Goal: Information Seeking & Learning: Learn about a topic

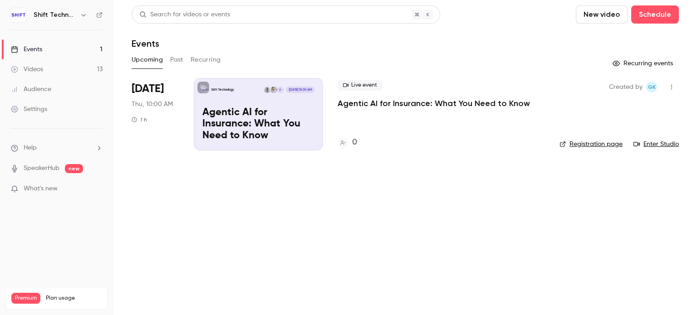
click at [178, 61] on button "Past" at bounding box center [176, 60] width 13 height 15
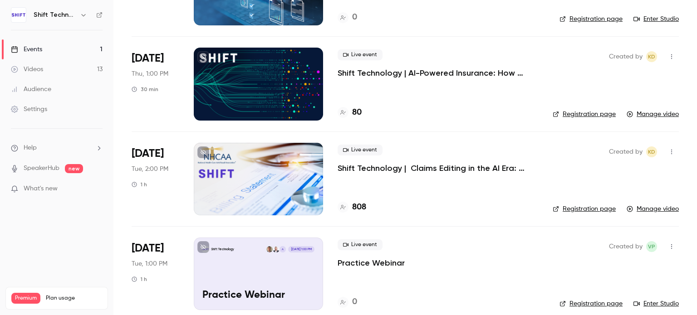
scroll to position [410, 0]
click at [248, 98] on div at bounding box center [258, 84] width 129 height 73
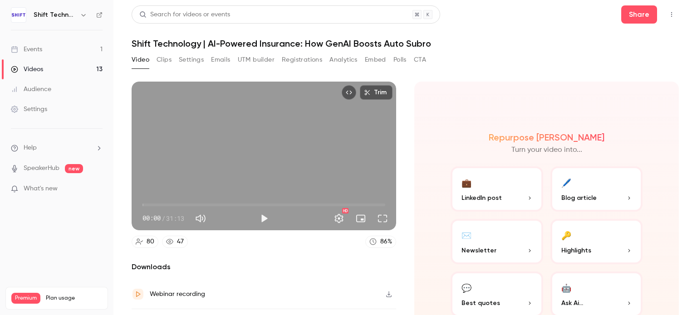
click at [165, 59] on button "Clips" at bounding box center [164, 60] width 15 height 15
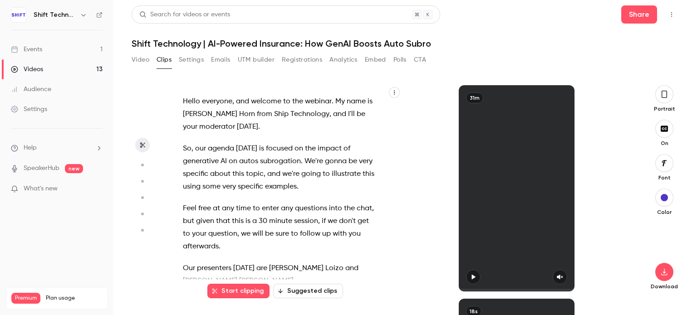
click at [196, 63] on button "Settings" at bounding box center [191, 60] width 25 height 15
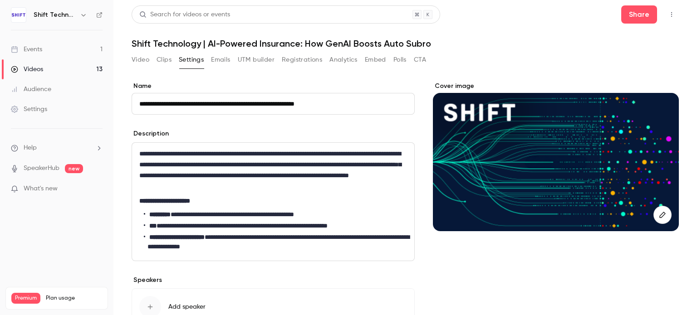
click at [169, 57] on button "Clips" at bounding box center [164, 60] width 15 height 15
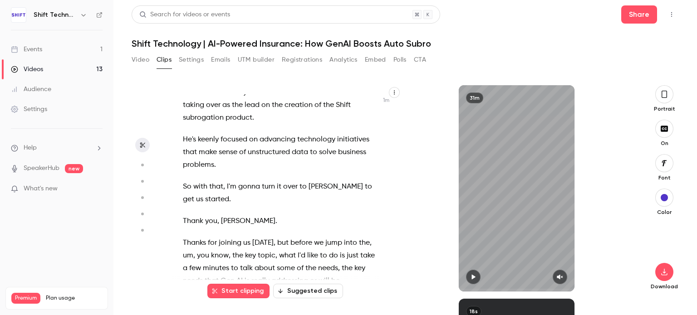
click at [234, 39] on h1 "Shift Technology | AI-Powered Insurance: How GenAI Boosts Auto Subro" at bounding box center [405, 43] width 547 height 11
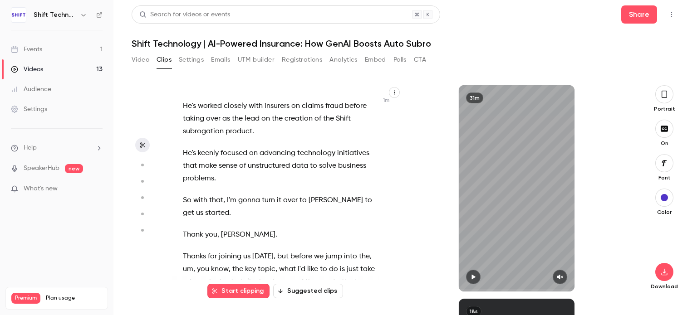
scroll to position [312, 0]
click at [276, 41] on h1 "Shift Technology | AI-Powered Insurance: How GenAI Boosts Auto Subro" at bounding box center [405, 43] width 547 height 11
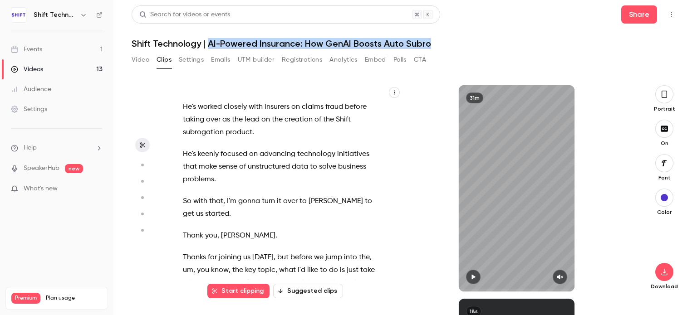
drag, startPoint x: 208, startPoint y: 43, endPoint x: 454, endPoint y: 40, distance: 246.5
click at [454, 40] on h1 "Shift Technology | AI-Powered Insurance: How GenAI Boosts Auto Subro" at bounding box center [405, 43] width 547 height 11
